Goal: Obtain resource: Obtain resource

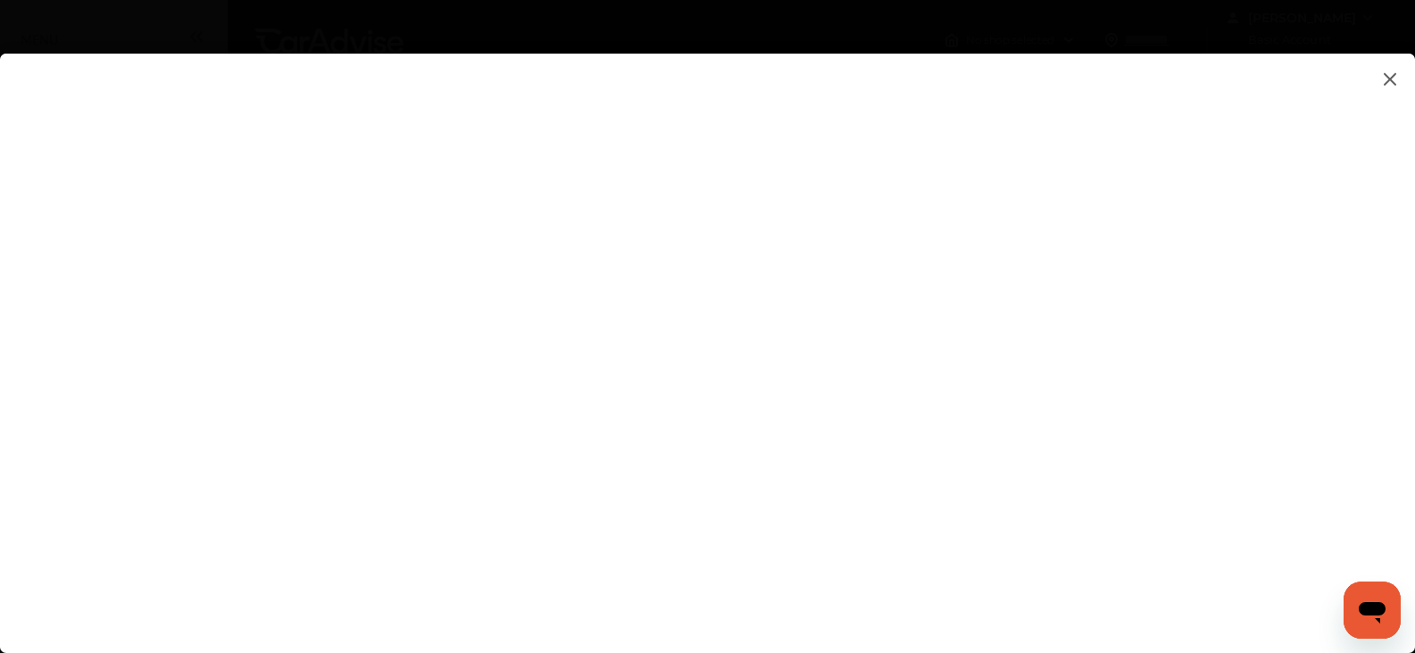
click at [1207, 343] on flutter-view at bounding box center [707, 335] width 1415 height 563
click at [1392, 74] on img at bounding box center [1389, 79] width 21 height 22
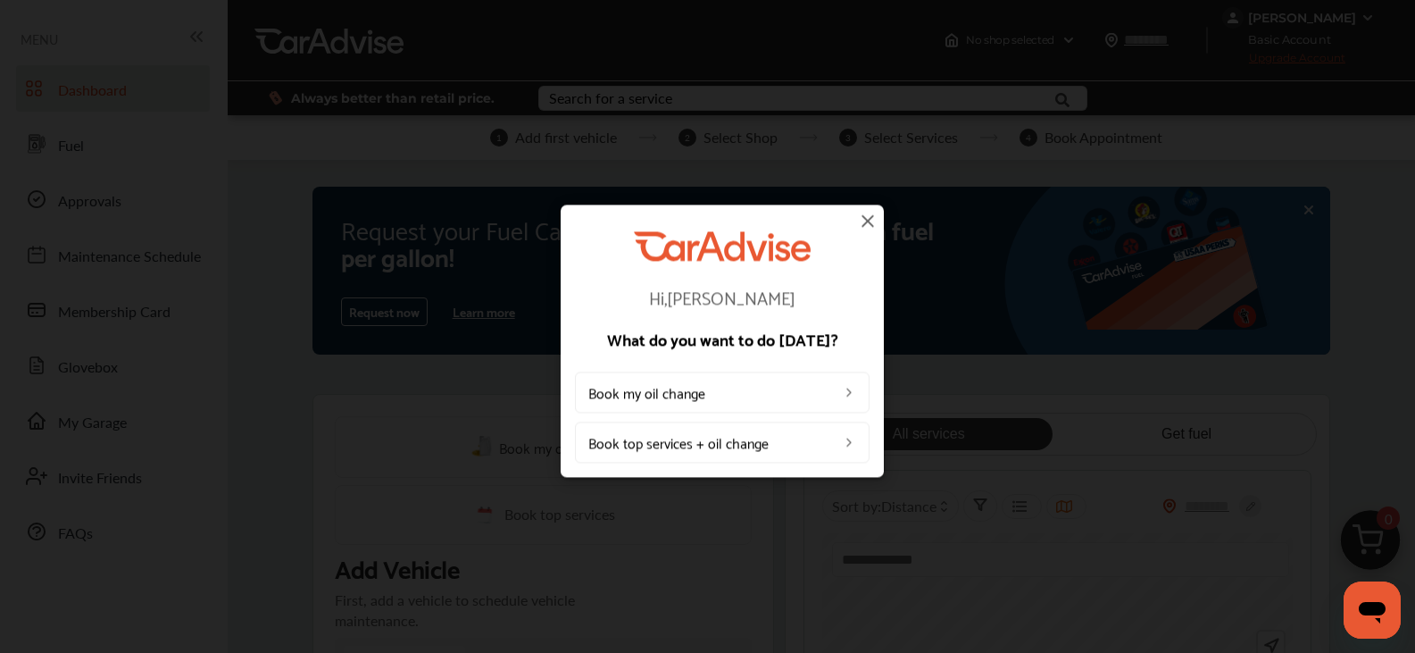
click at [868, 215] on img at bounding box center [867, 220] width 21 height 21
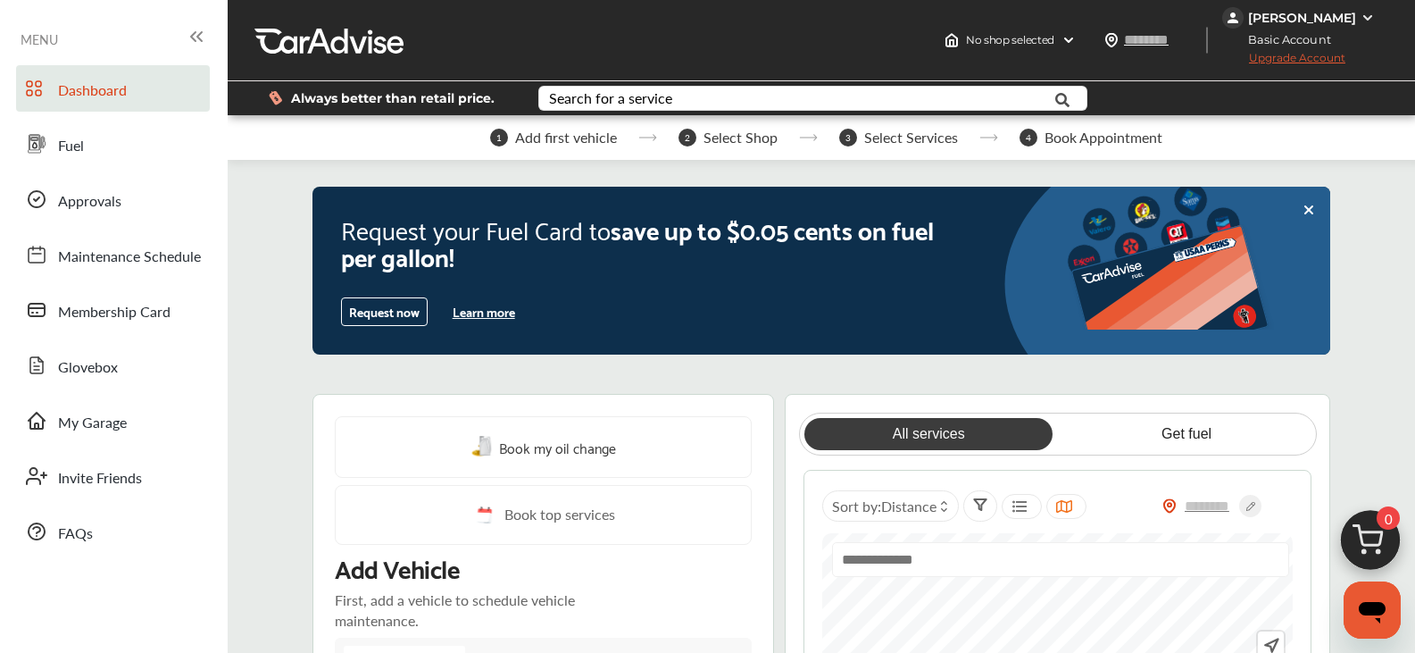
click at [470, 312] on button "Learn more" at bounding box center [483, 311] width 77 height 27
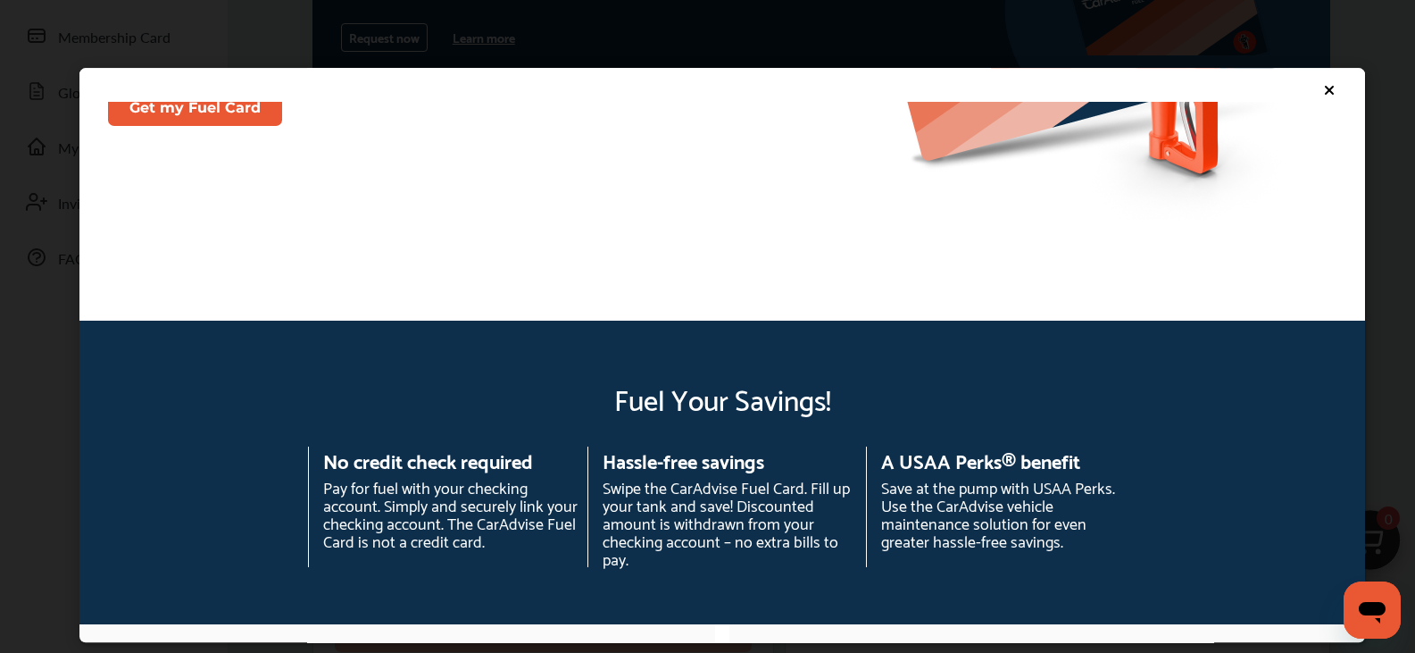
scroll to position [577, 0]
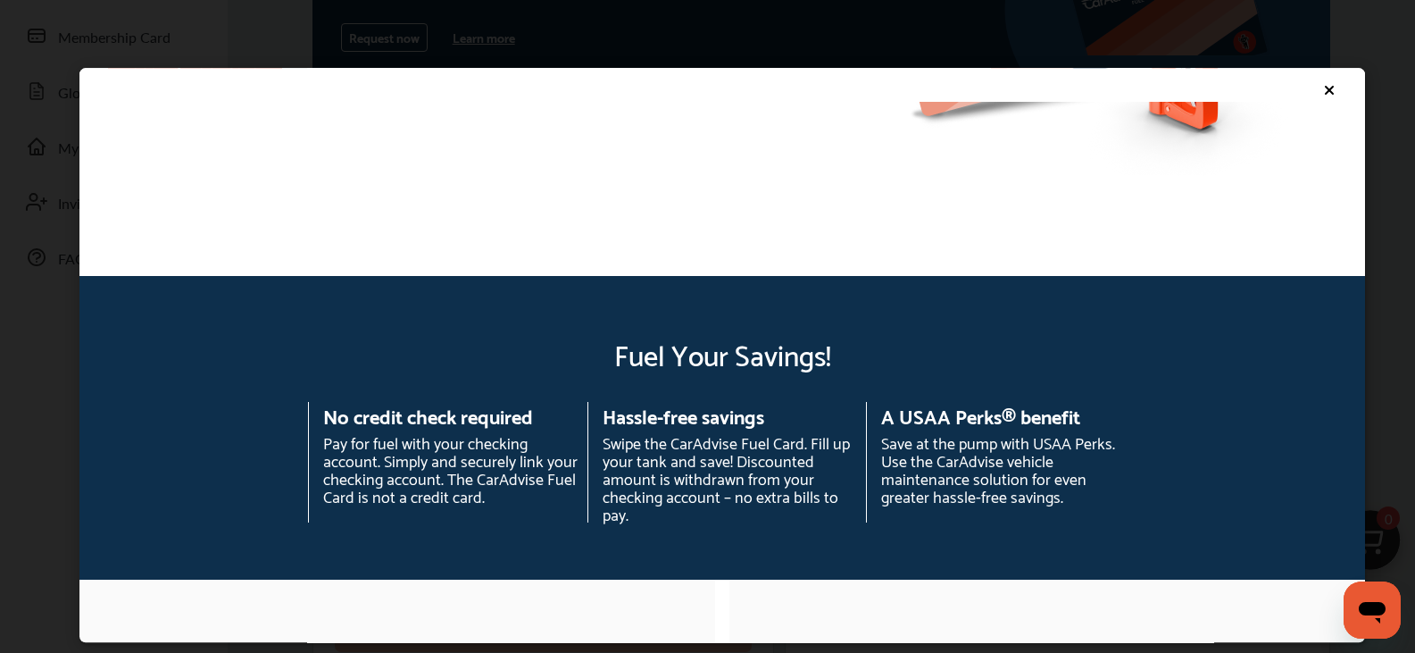
drag, startPoint x: 1308, startPoint y: 73, endPoint x: 1307, endPoint y: 90, distance: 17.0
click at [1306, 84] on div at bounding box center [722, 85] width 1286 height 34
click at [1322, 89] on icon at bounding box center [1329, 90] width 14 height 14
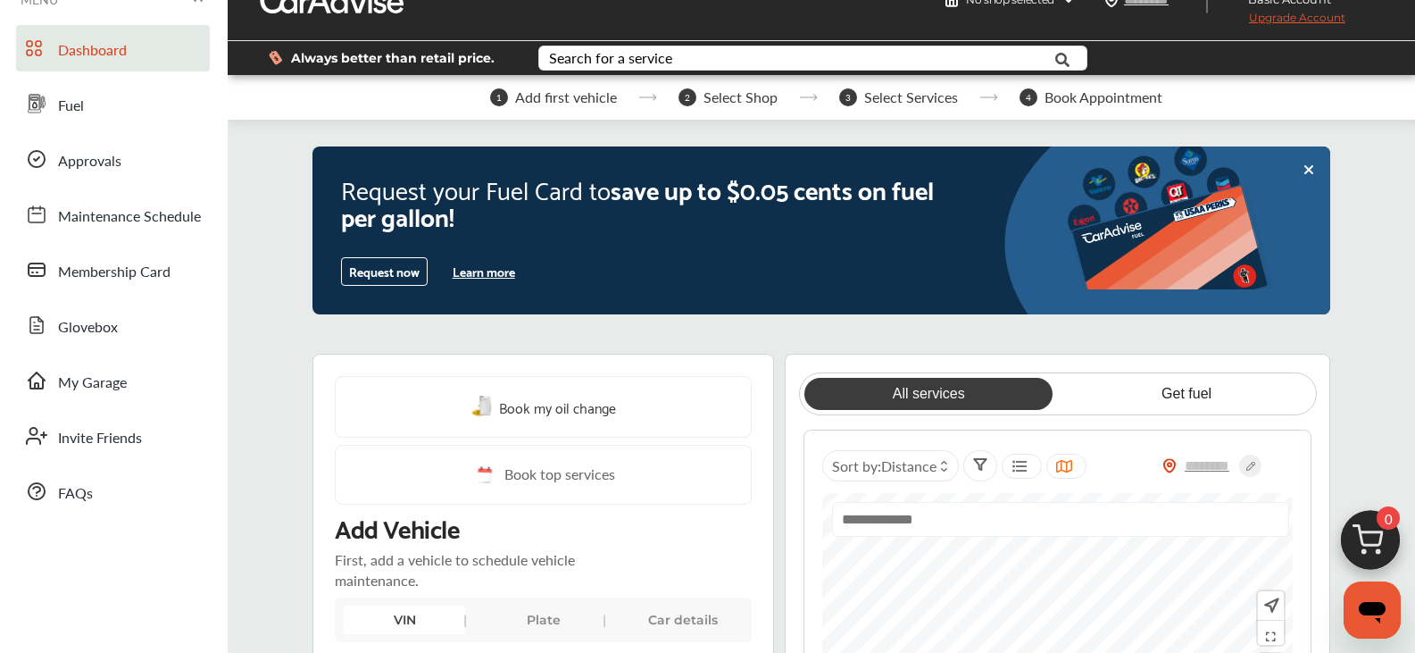
scroll to position [0, 0]
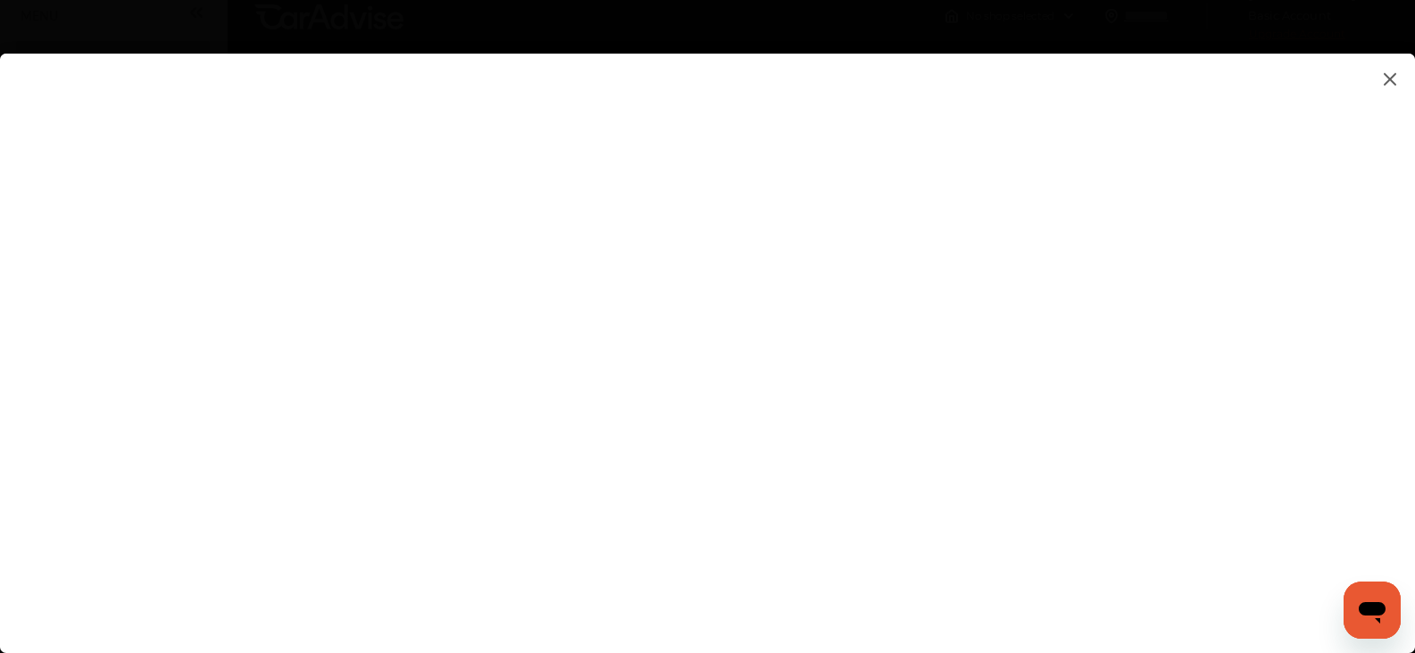
scroll to position [36, 0]
click at [1206, 577] on flutter-view at bounding box center [707, 335] width 1415 height 563
click at [1364, 274] on flutter-view at bounding box center [707, 335] width 1415 height 563
click at [1204, 238] on flutter-view at bounding box center [707, 335] width 1415 height 563
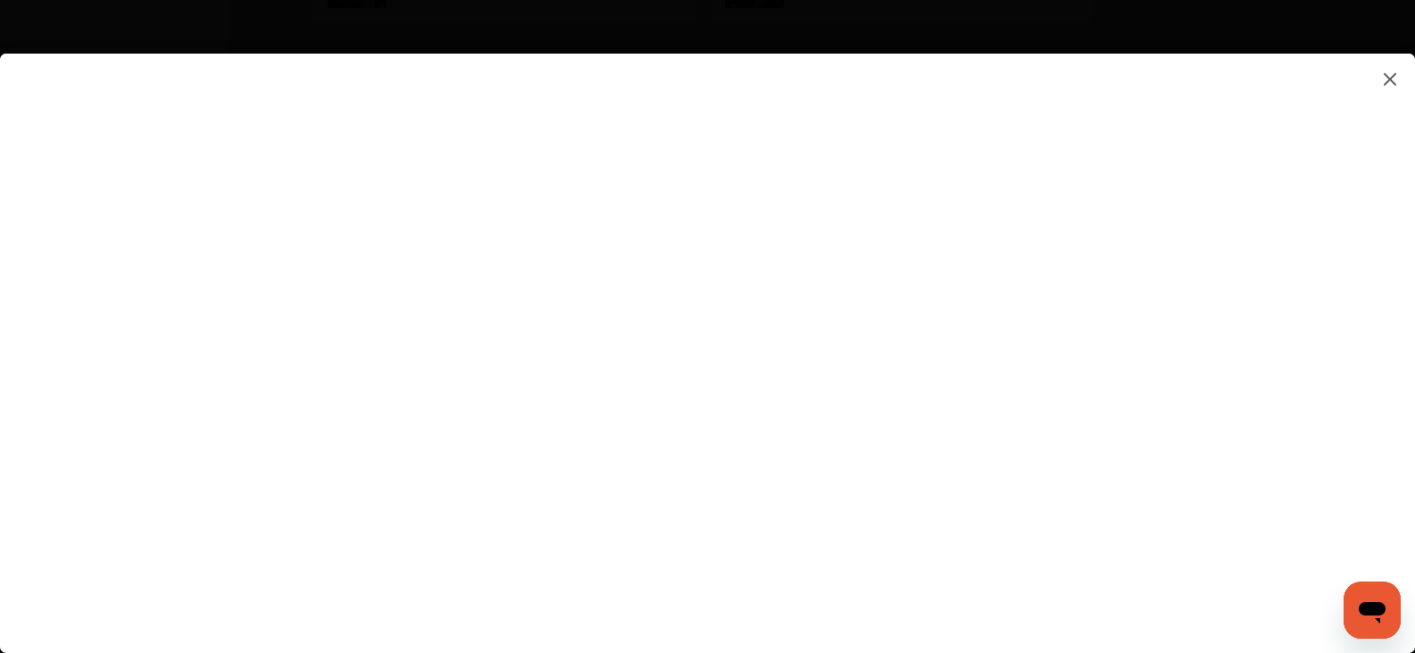
scroll to position [1377, 0]
click at [1406, 454] on flutter-view at bounding box center [707, 335] width 1415 height 563
click at [910, 338] on flutter-view at bounding box center [707, 335] width 1415 height 563
click at [892, 290] on flutter-view at bounding box center [707, 335] width 1415 height 563
type textarea "**********"
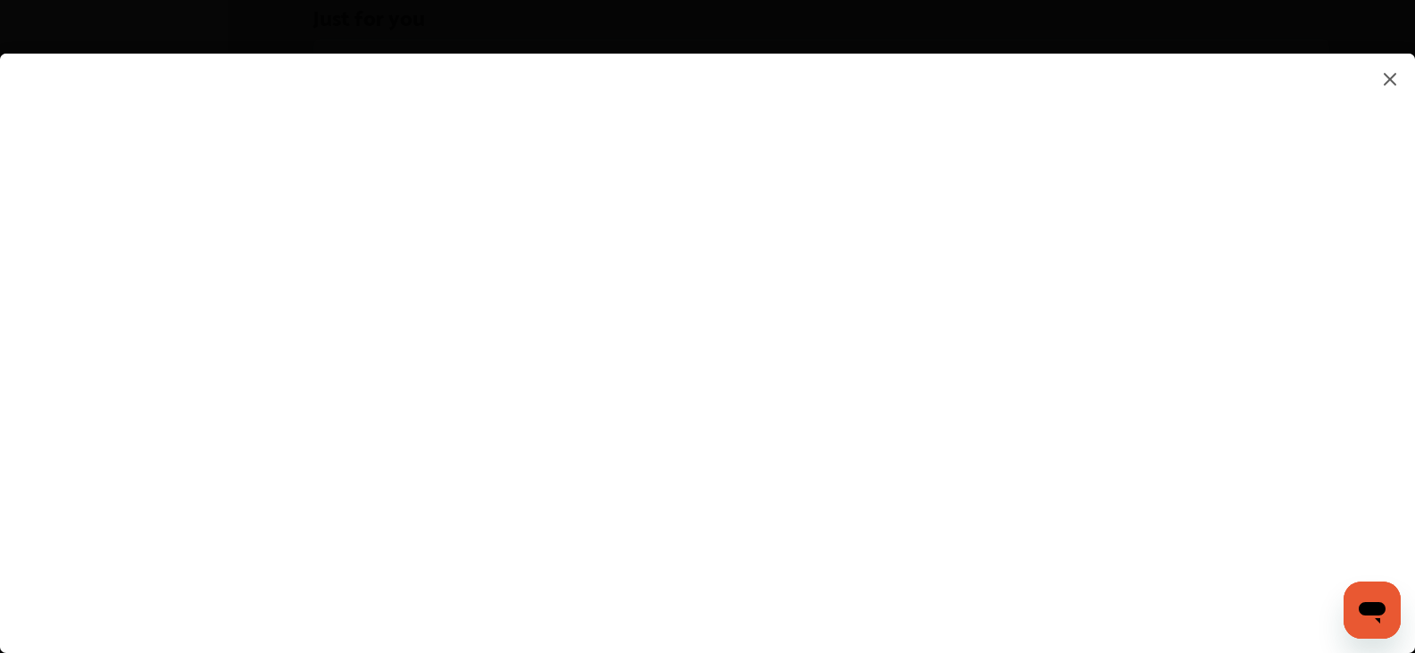
click at [883, 351] on flutter-view at bounding box center [707, 335] width 1415 height 563
click at [1405, 290] on flutter-view at bounding box center [707, 335] width 1415 height 563
click at [1207, 321] on flutter-view at bounding box center [707, 335] width 1415 height 563
click at [1005, 140] on flutter-view at bounding box center [707, 335] width 1415 height 563
type input "*********"
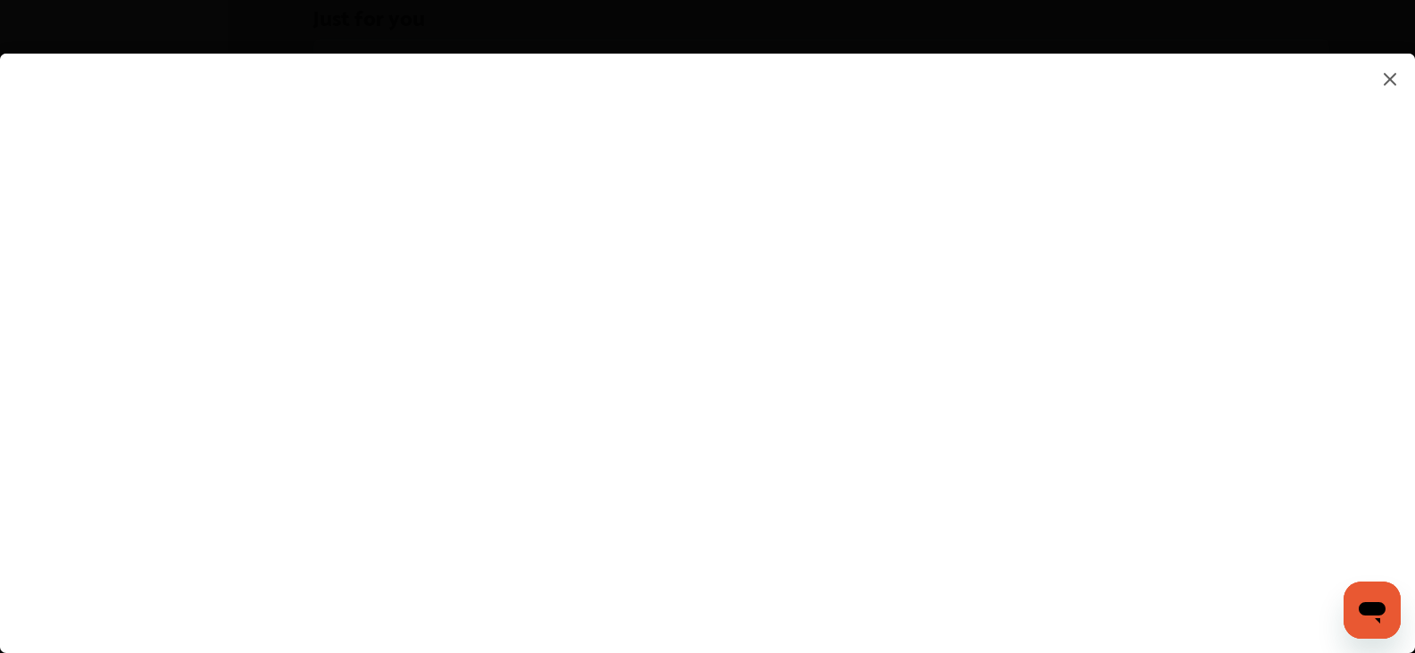
click at [1004, 238] on flutter-view "*********" at bounding box center [707, 335] width 1415 height 563
click at [891, 333] on flutter-view at bounding box center [707, 335] width 1415 height 563
click at [1201, 234] on flutter-view at bounding box center [707, 335] width 1415 height 563
click at [1201, 331] on flutter-view at bounding box center [707, 335] width 1415 height 563
click at [1403, 425] on flutter-view at bounding box center [707, 335] width 1415 height 563
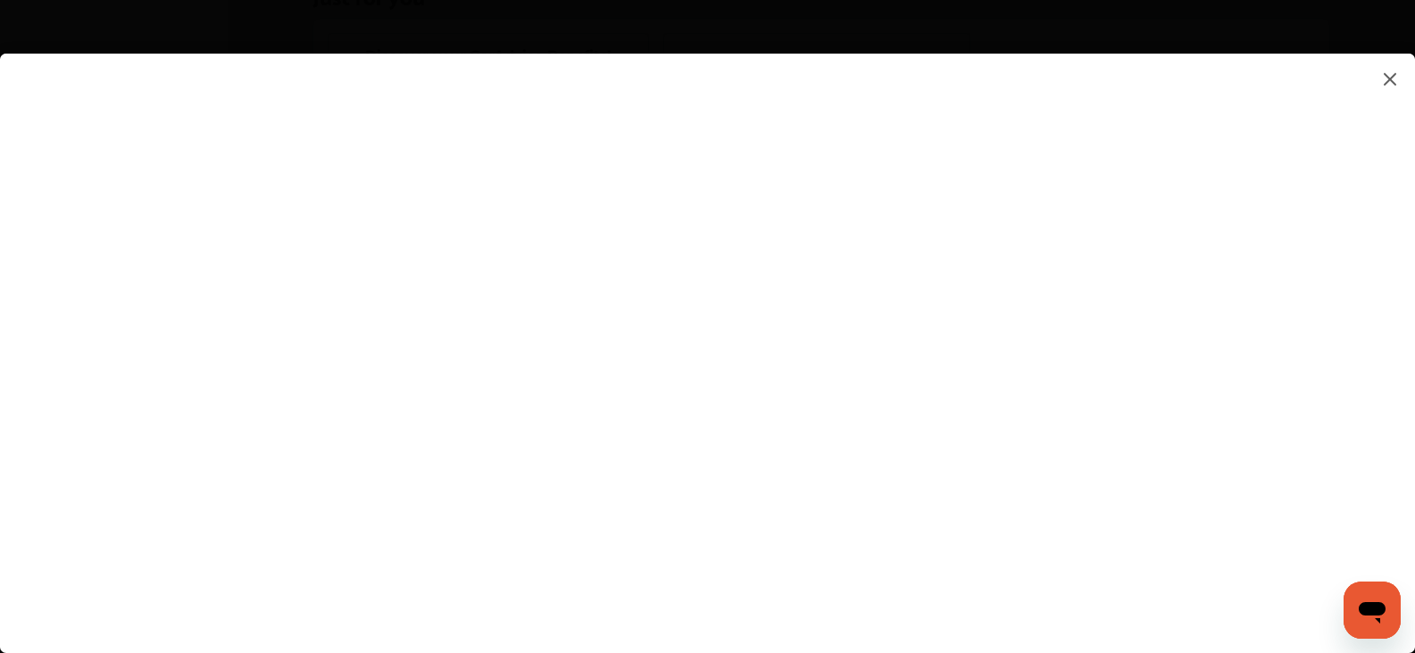
scroll to position [1444, 0]
click at [799, 545] on flutter-view at bounding box center [707, 335] width 1415 height 563
click at [984, 589] on flutter-view at bounding box center [707, 335] width 1415 height 563
click at [1385, 440] on flutter-view at bounding box center [707, 335] width 1415 height 563
click at [922, 548] on flutter-view at bounding box center [707, 335] width 1415 height 563
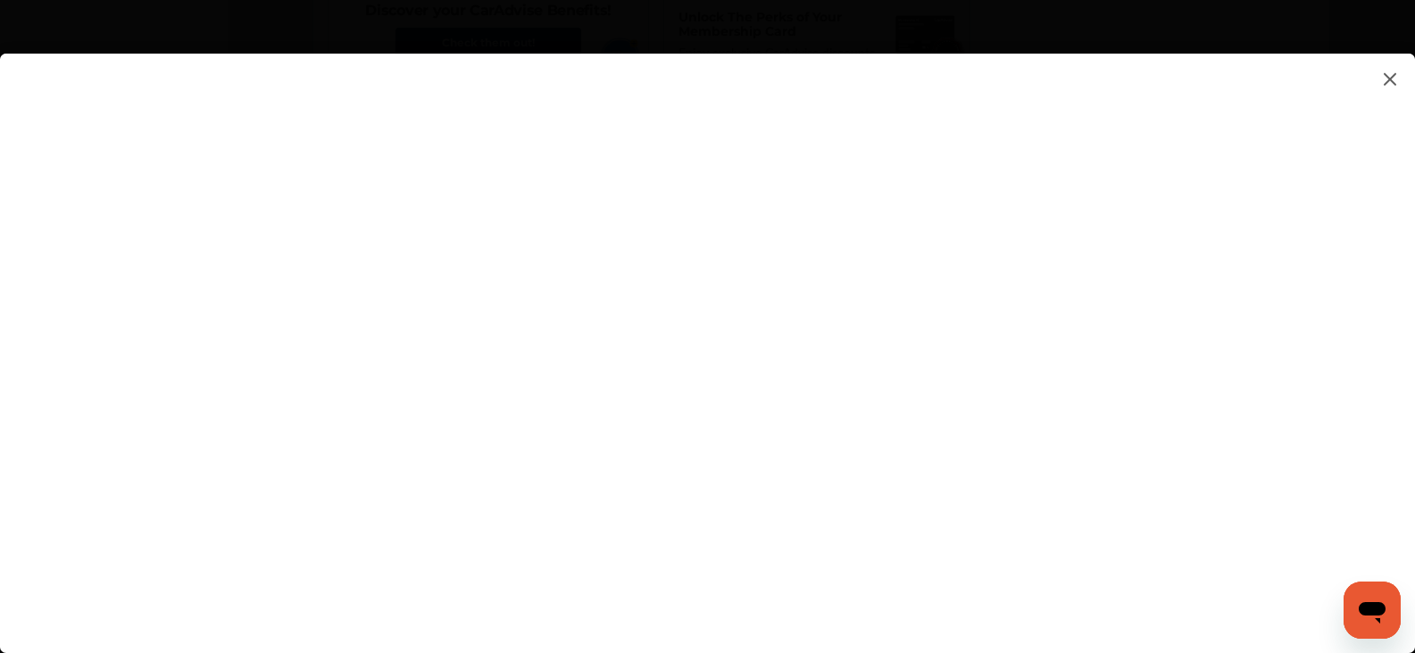
click at [1401, 403] on flutter-view at bounding box center [707, 335] width 1415 height 563
click at [1388, 166] on flutter-view at bounding box center [707, 335] width 1415 height 563
click at [881, 329] on flutter-view at bounding box center [707, 335] width 1415 height 563
click at [1209, 181] on flutter-view at bounding box center [707, 335] width 1415 height 563
click at [843, 384] on flutter-view at bounding box center [707, 335] width 1415 height 563
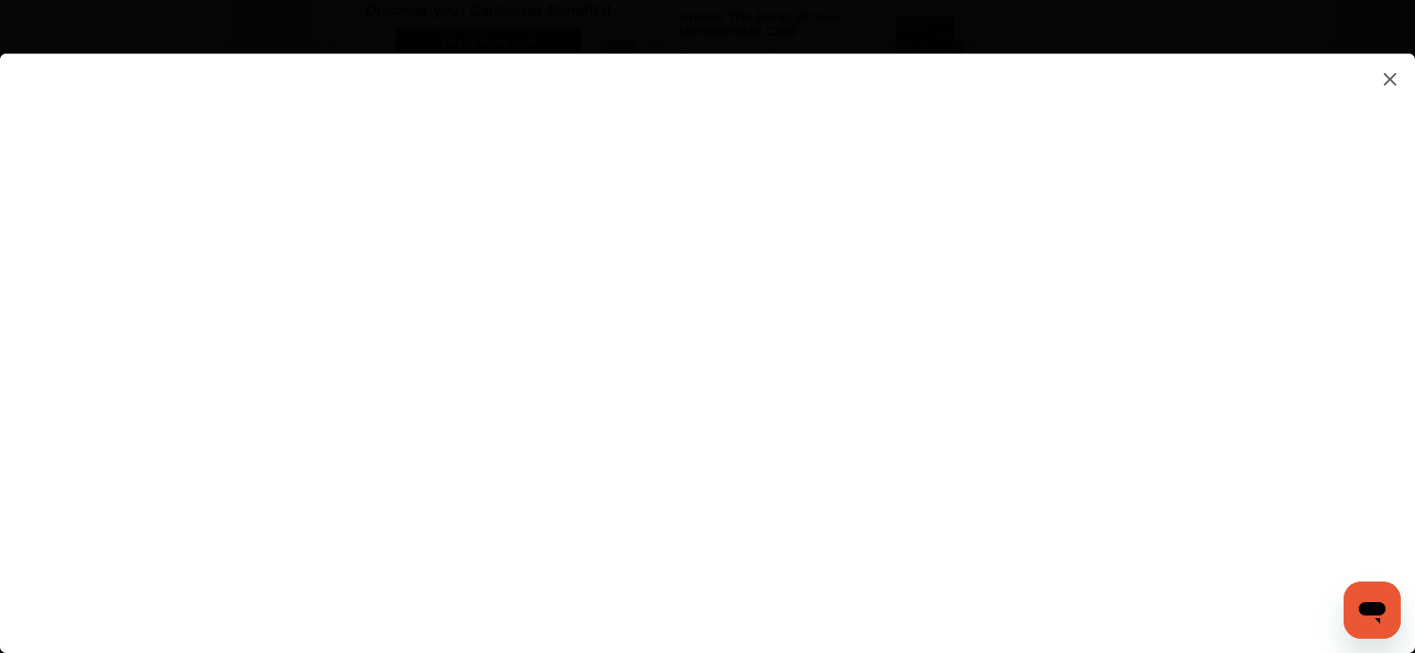
type input "**********"
click at [1408, 636] on div at bounding box center [707, 353] width 1415 height 599
click at [1000, 553] on flutter-view at bounding box center [707, 335] width 1415 height 563
click at [1381, 268] on flutter-view at bounding box center [707, 335] width 1415 height 563
click at [1348, 553] on flutter-view at bounding box center [707, 335] width 1415 height 563
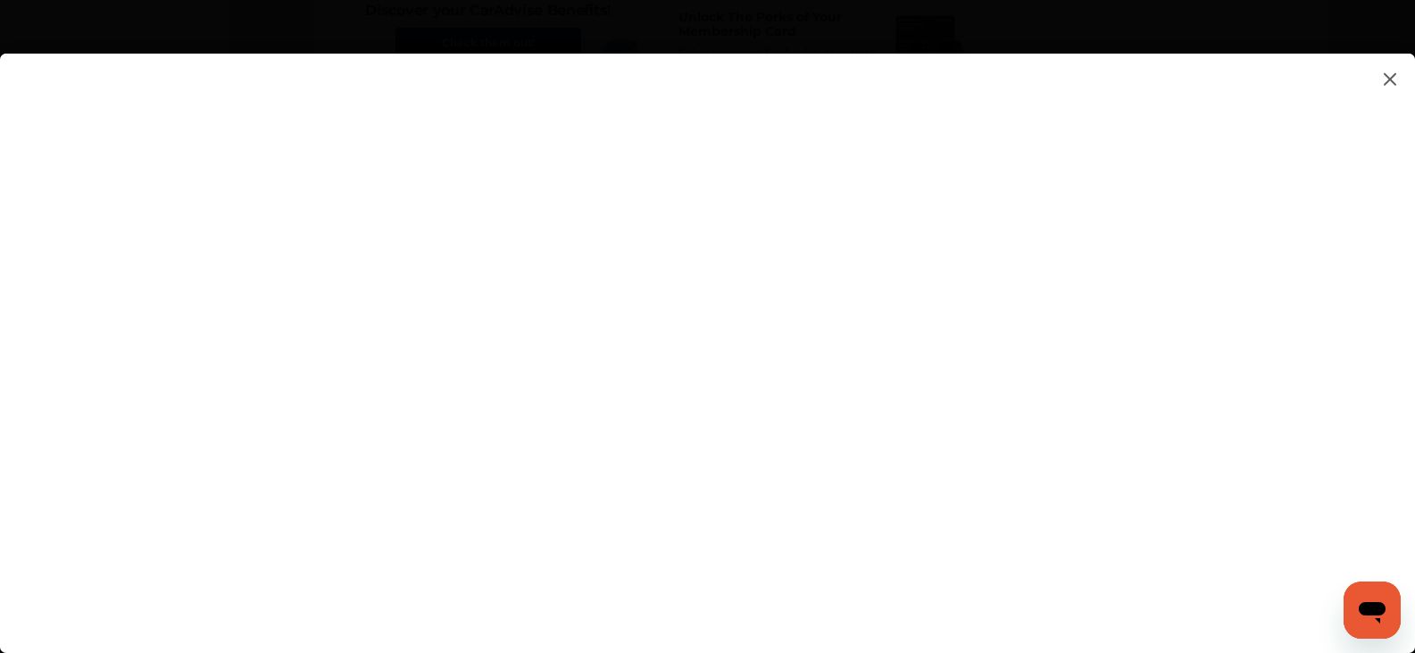
scroll to position [2014, 0]
click at [1404, 372] on flutter-view at bounding box center [707, 335] width 1415 height 563
click at [1411, 491] on flutter-view at bounding box center [707, 335] width 1415 height 563
click at [1402, 570] on flutter-view at bounding box center [707, 335] width 1415 height 563
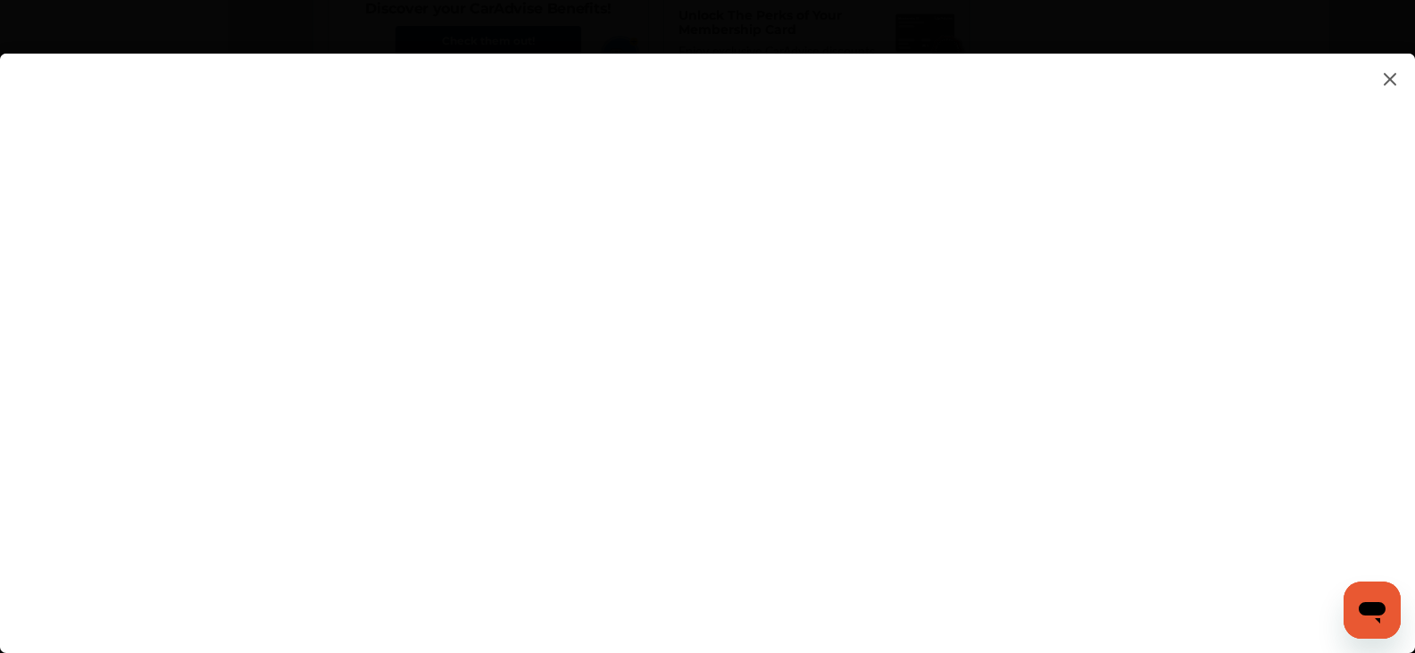
scroll to position [1456, 0]
